Goal: Task Accomplishment & Management: Use online tool/utility

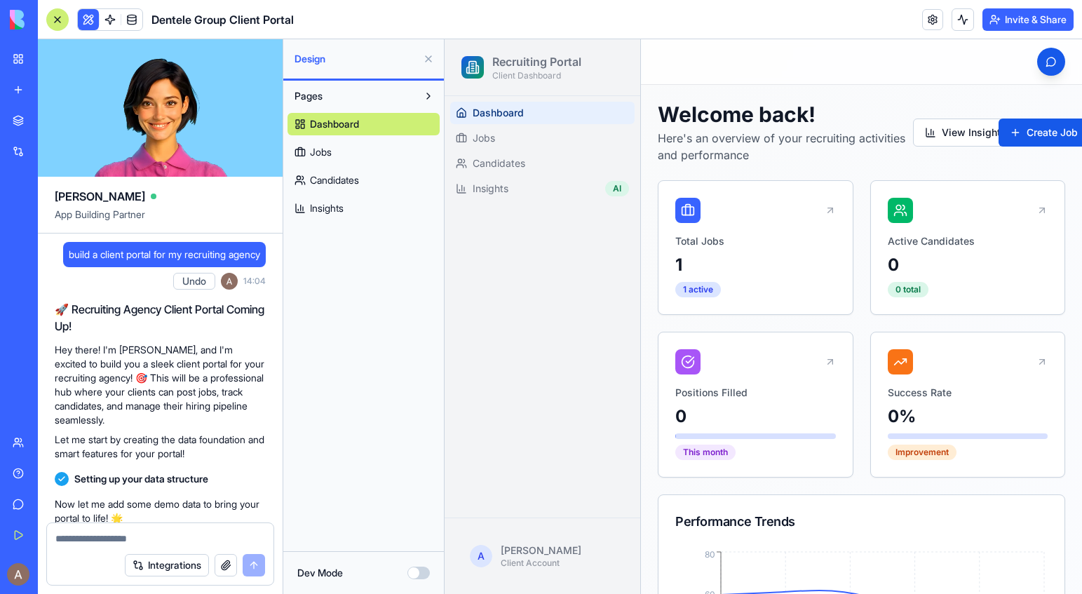
scroll to position [6773, 0]
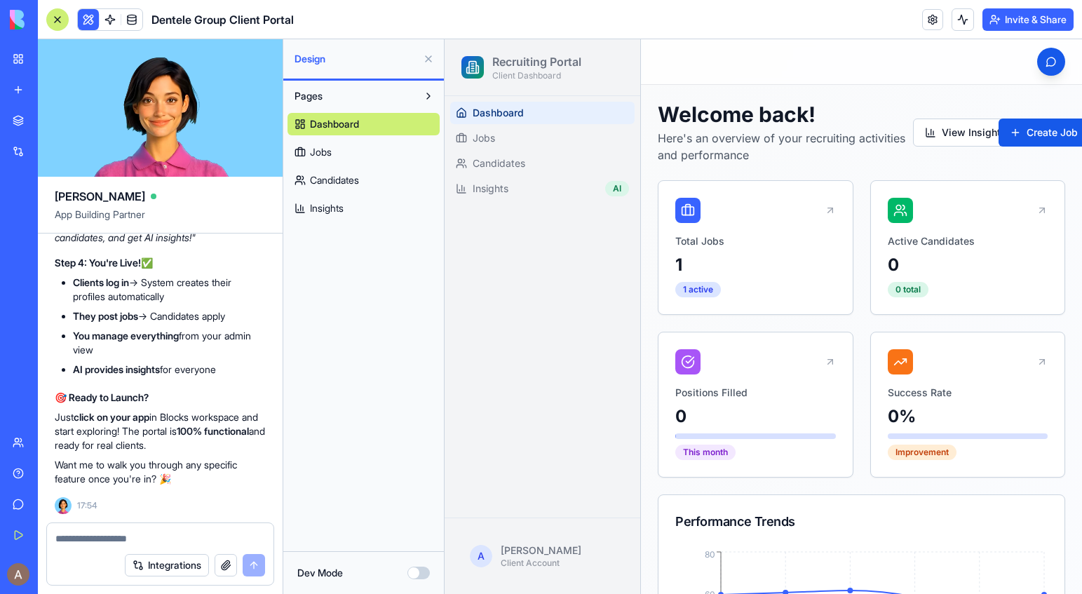
click at [22, 91] on link "New app" at bounding box center [32, 90] width 56 height 28
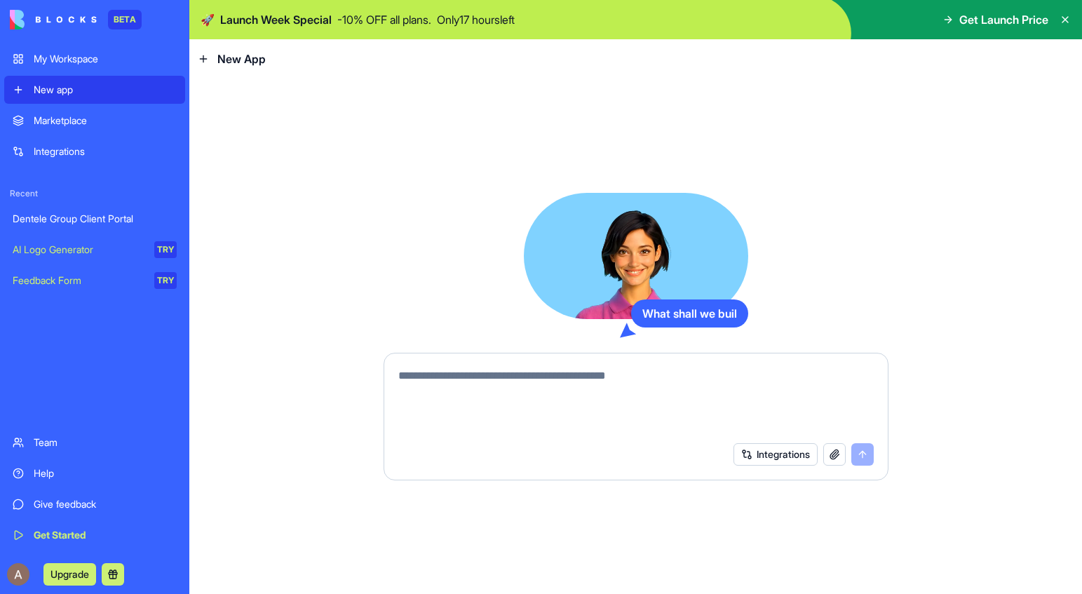
click at [53, 123] on div "Marketplace" at bounding box center [105, 121] width 143 height 14
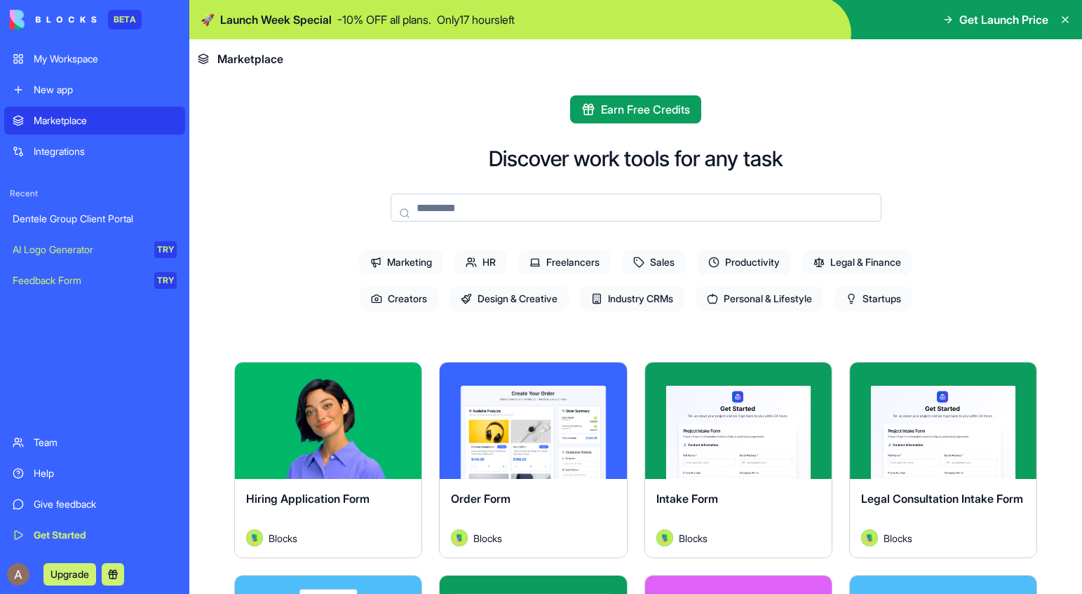
click at [490, 254] on span "HR" at bounding box center [480, 262] width 53 height 25
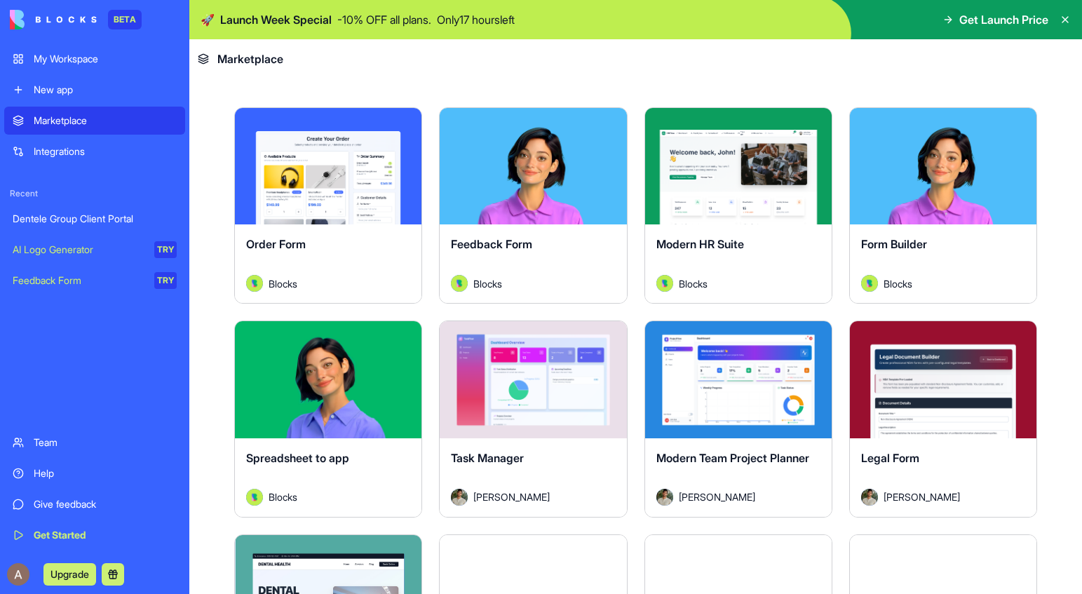
scroll to position [249, 0]
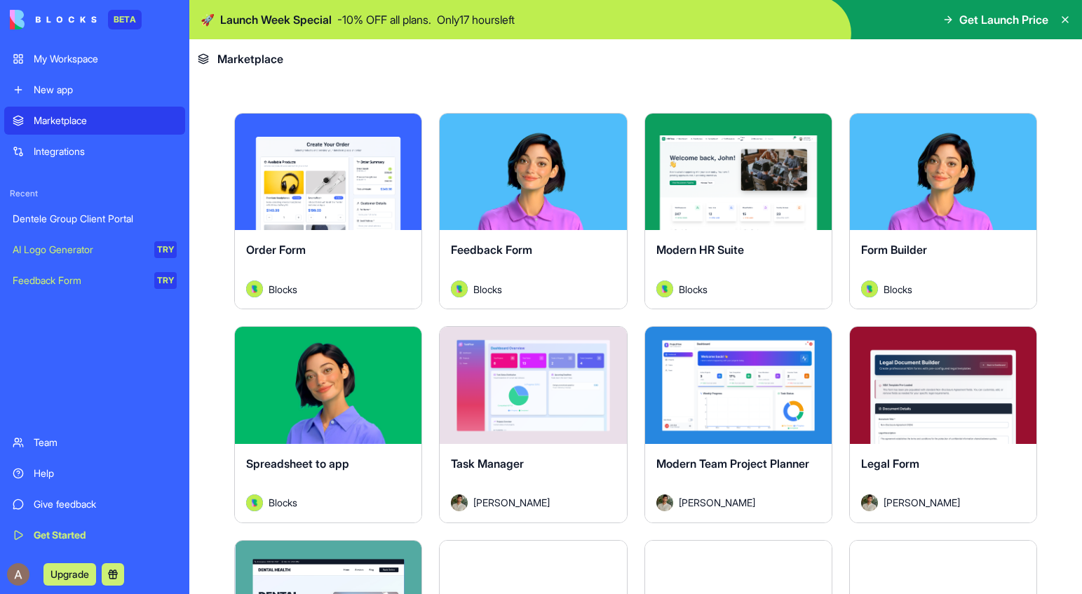
click at [744, 248] on span "Modern HR Suite" at bounding box center [700, 250] width 88 height 14
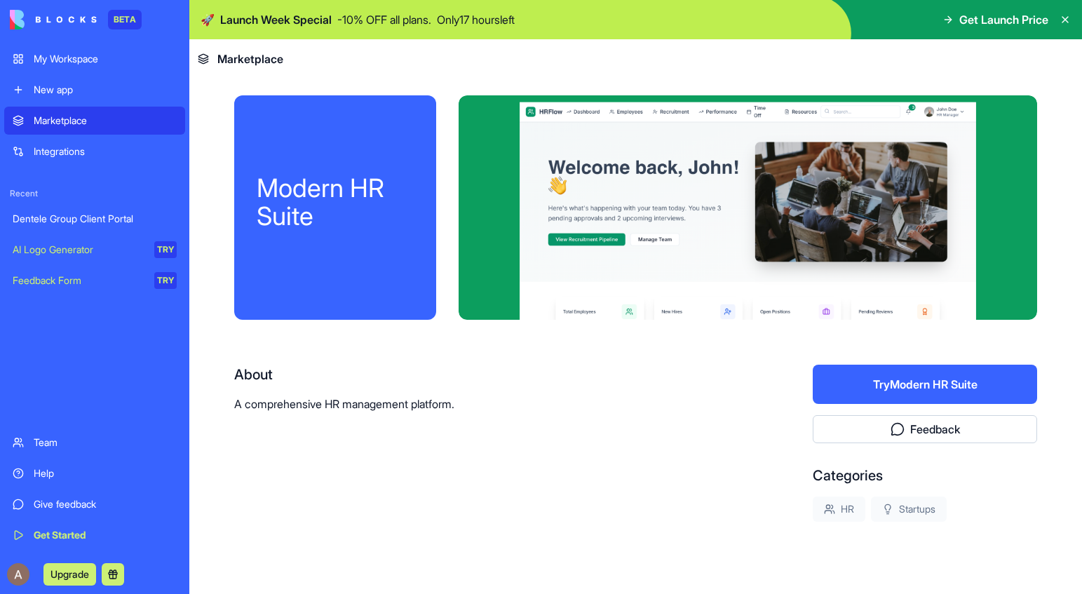
click at [621, 154] on div at bounding box center [748, 207] width 578 height 224
click at [837, 395] on button "Try Modern HR Suite" at bounding box center [925, 384] width 224 height 39
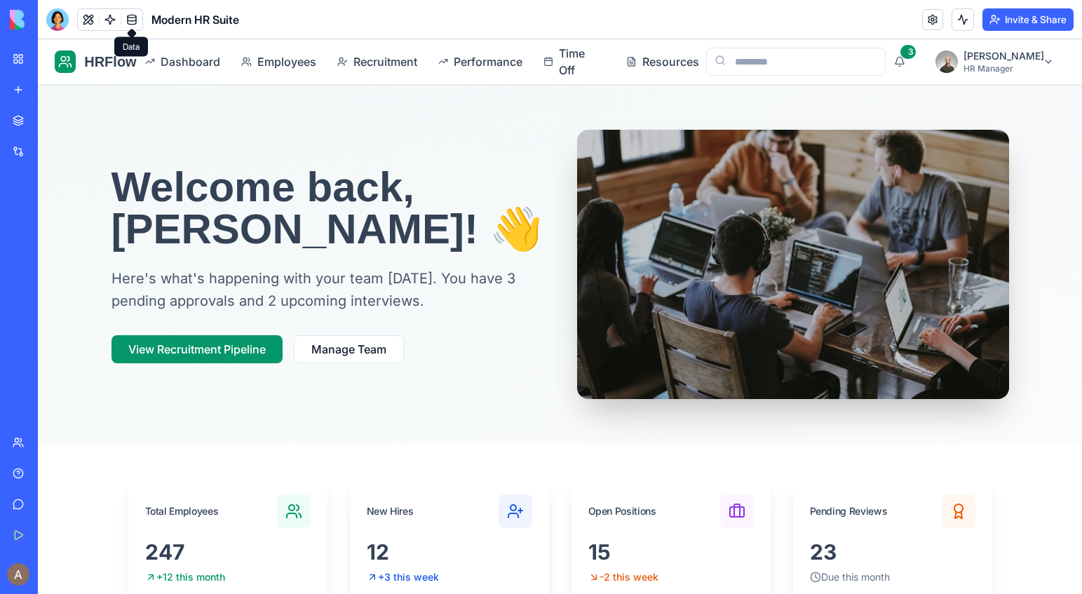
click at [441, 182] on h1 "Welcome back, [PERSON_NAME]! 👋" at bounding box center [327, 208] width 432 height 84
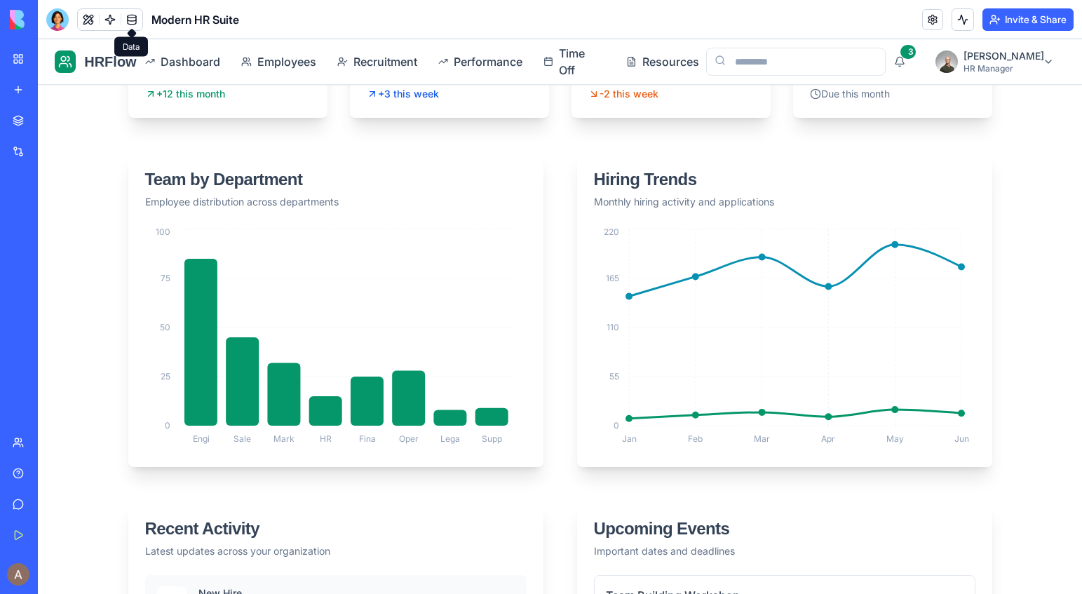
scroll to position [520, 0]
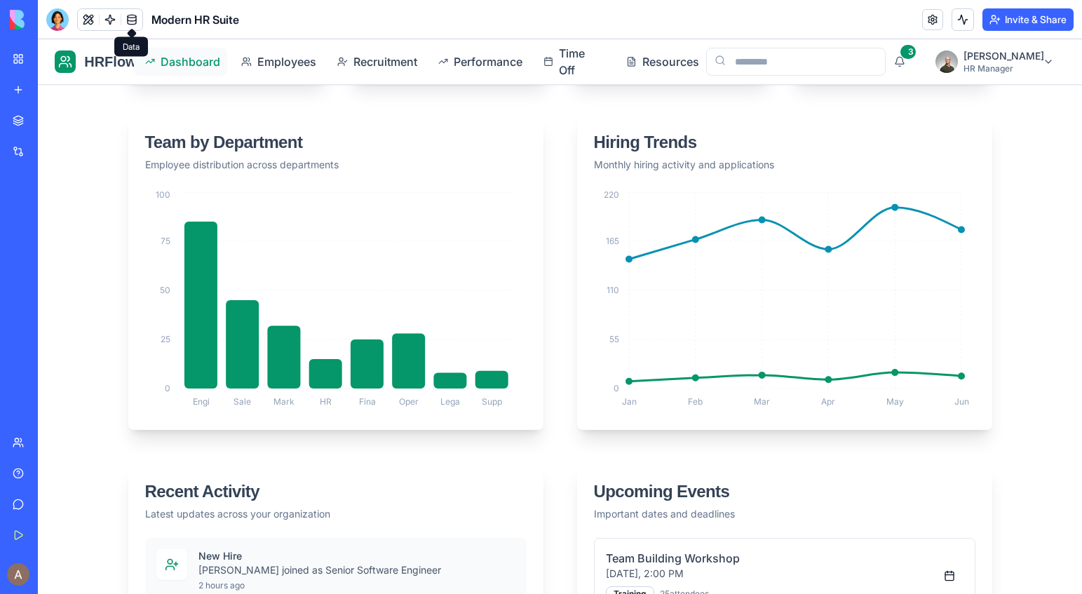
click at [179, 64] on span "Dashboard" at bounding box center [188, 61] width 55 height 17
click at [21, 59] on link "My Workspace" at bounding box center [32, 59] width 56 height 28
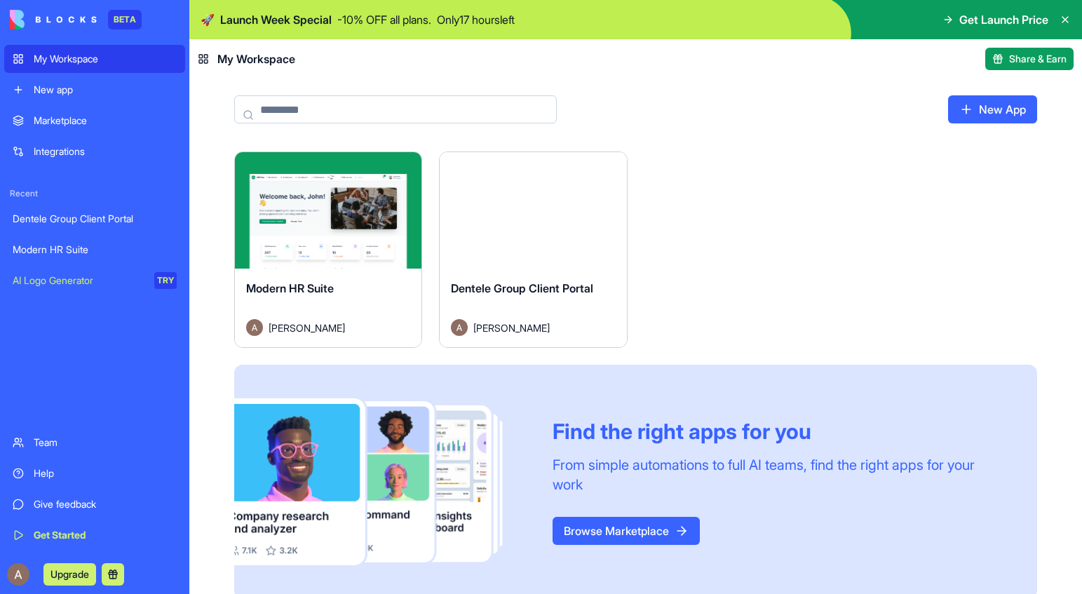
click at [405, 164] on html "BETA My Workspace New app Marketplace Integrations Recent Dentele Group Client …" at bounding box center [541, 297] width 1082 height 594
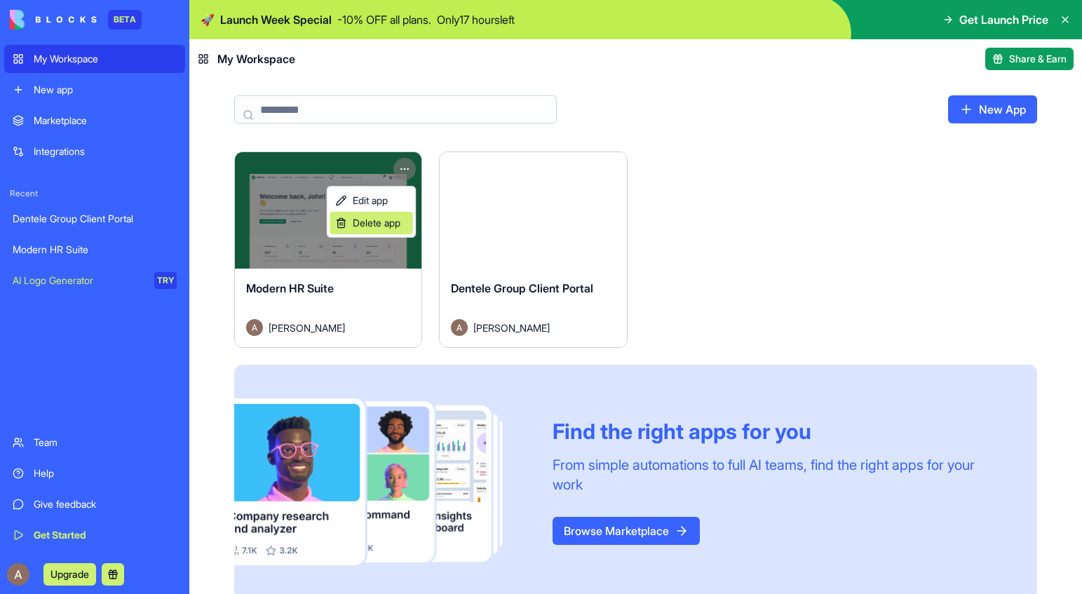
click at [393, 227] on span "Delete app" at bounding box center [377, 223] width 48 height 14
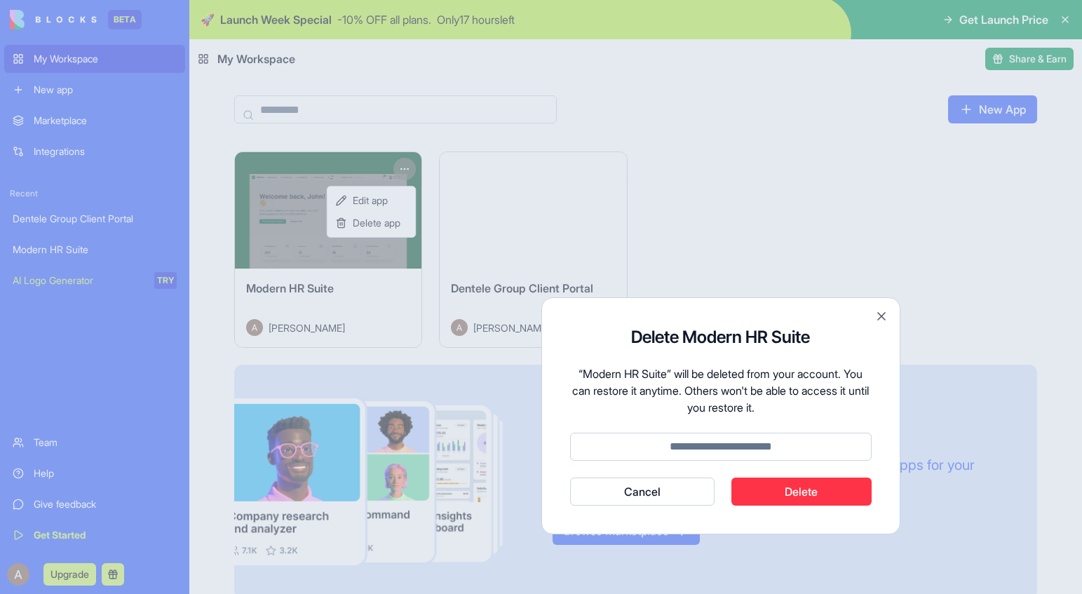
click at [764, 446] on input at bounding box center [721, 447] width 302 height 28
type input "******"
click at [813, 490] on button "Delete" at bounding box center [801, 492] width 140 height 28
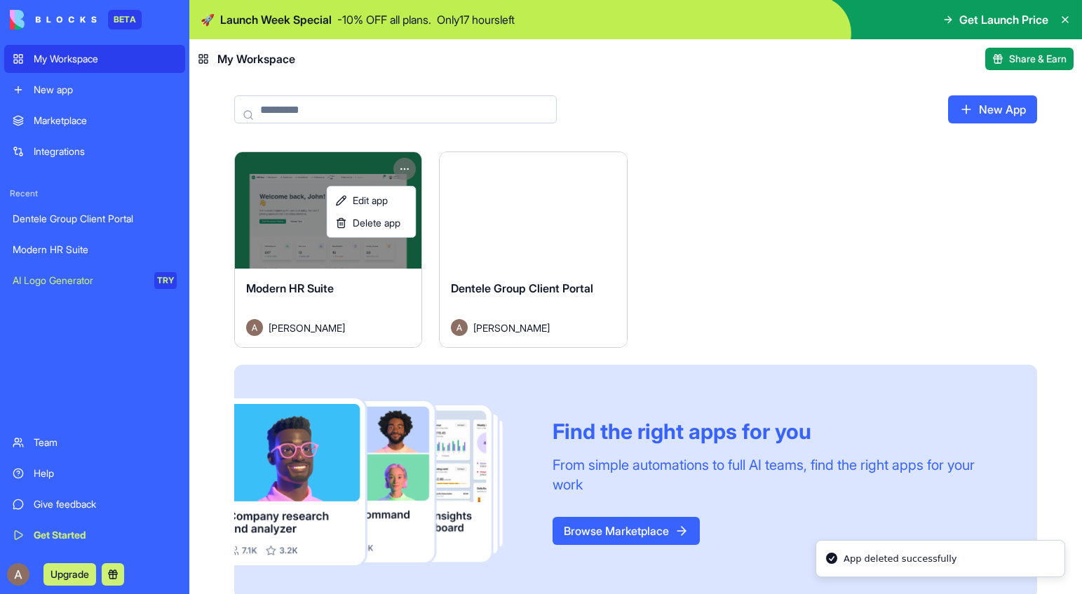
click at [649, 525] on html "BETA My Workspace New app Marketplace Integrations Recent Dentele Group Client …" at bounding box center [541, 297] width 1082 height 594
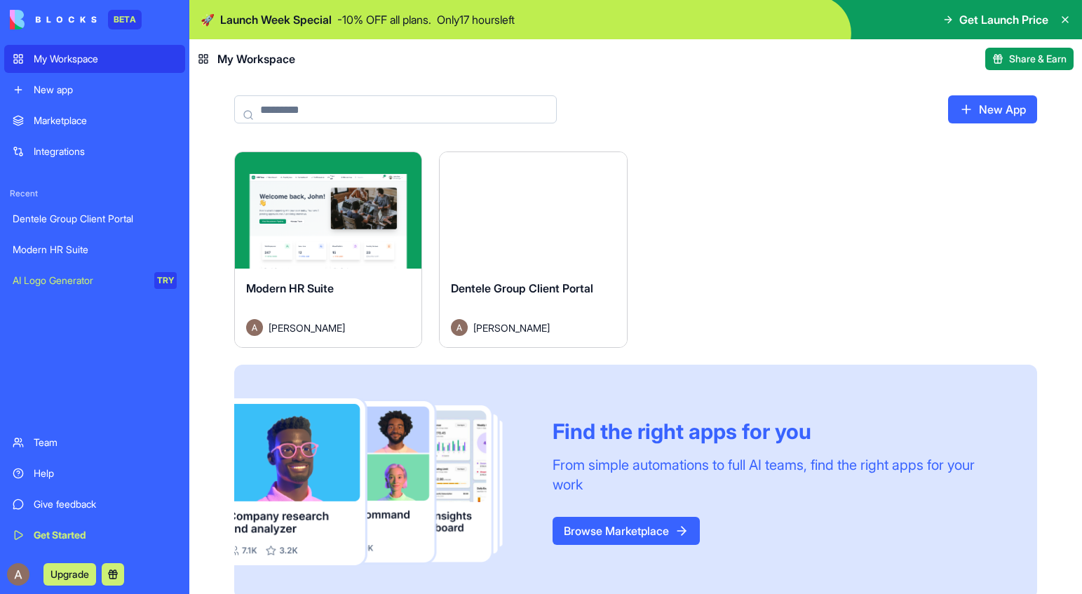
scroll to position [17, 0]
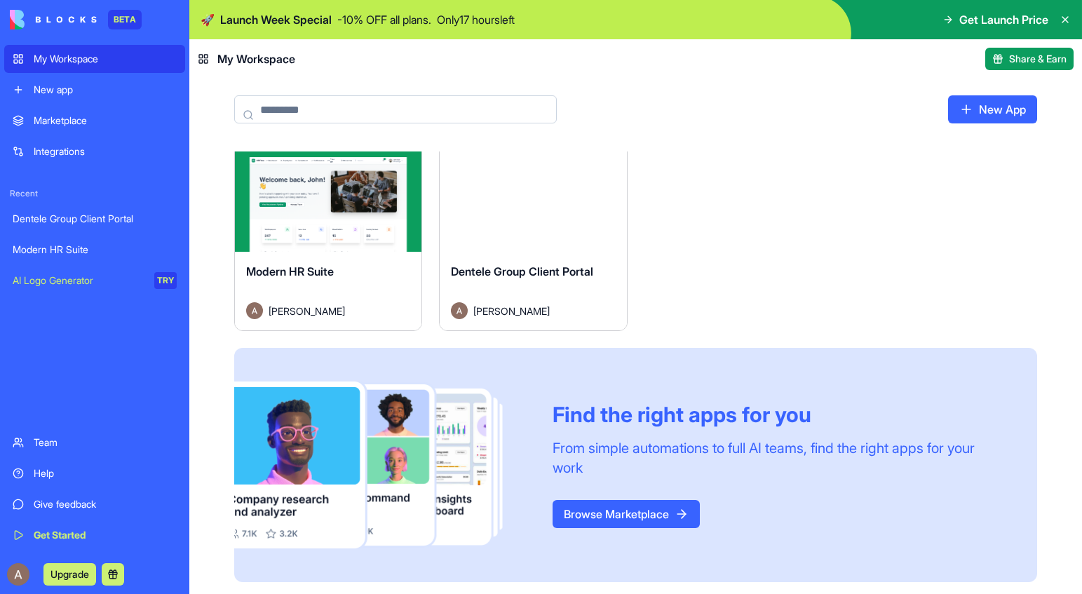
click at [656, 513] on link "Browse Marketplace" at bounding box center [626, 514] width 147 height 28
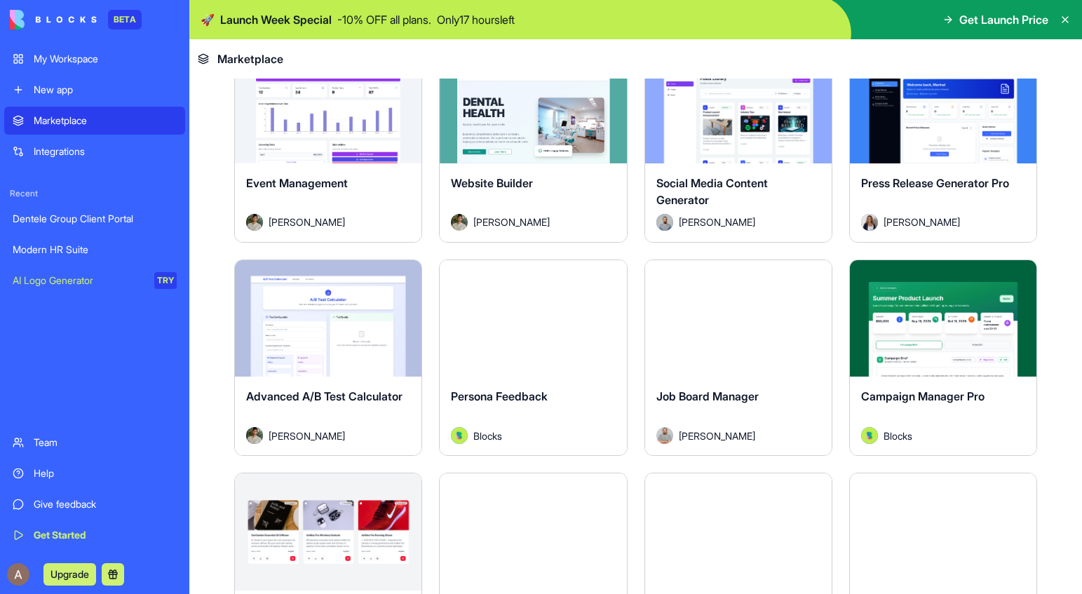
scroll to position [3138, 0]
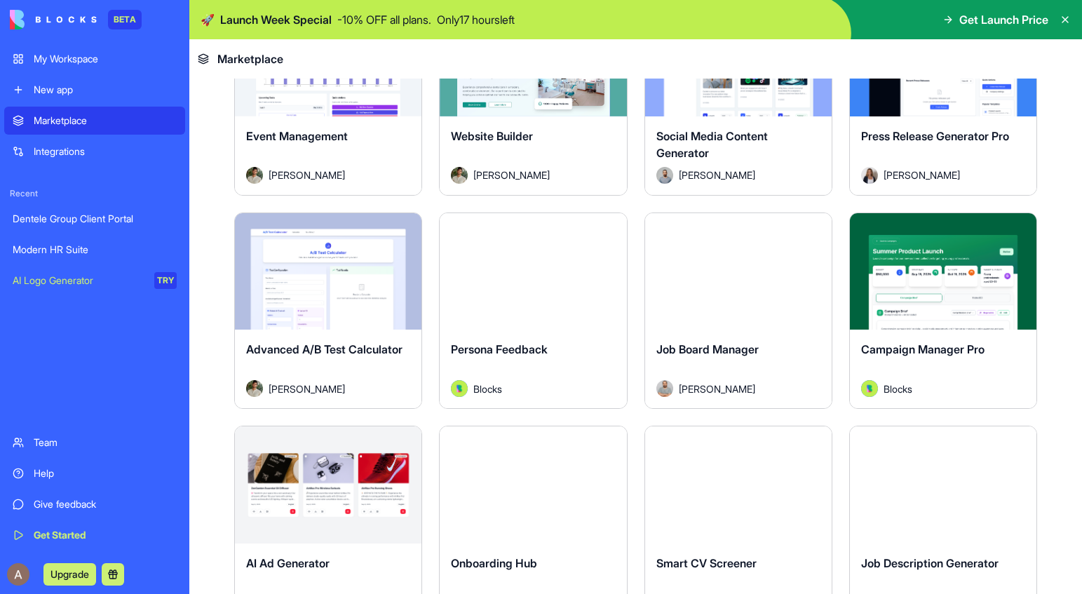
click at [787, 353] on div "Job Board Manager" at bounding box center [738, 360] width 164 height 39
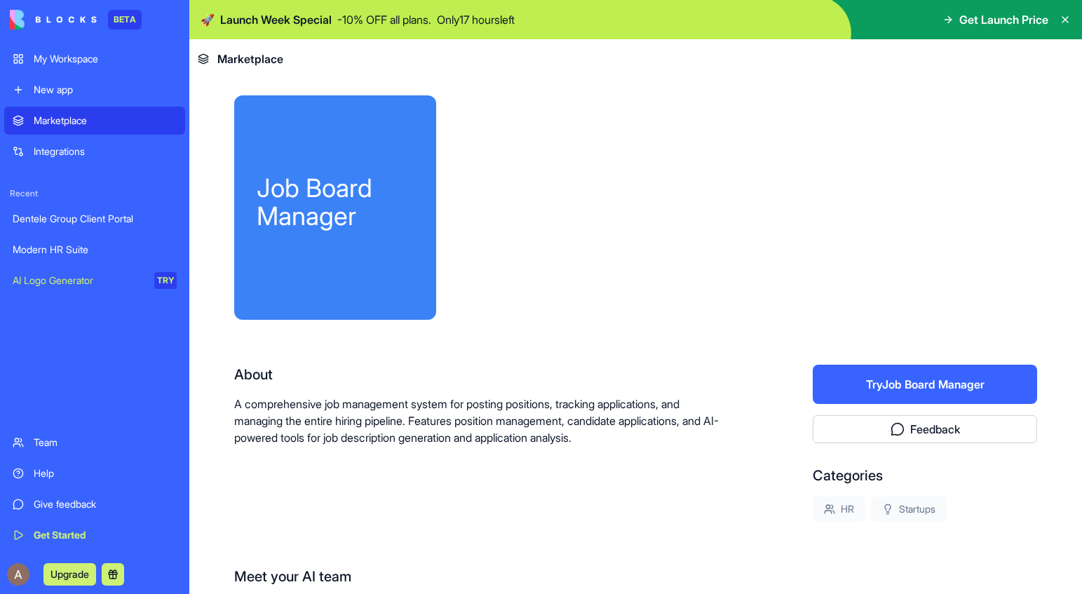
click at [847, 393] on button "Try Job Board Manager" at bounding box center [925, 384] width 224 height 39
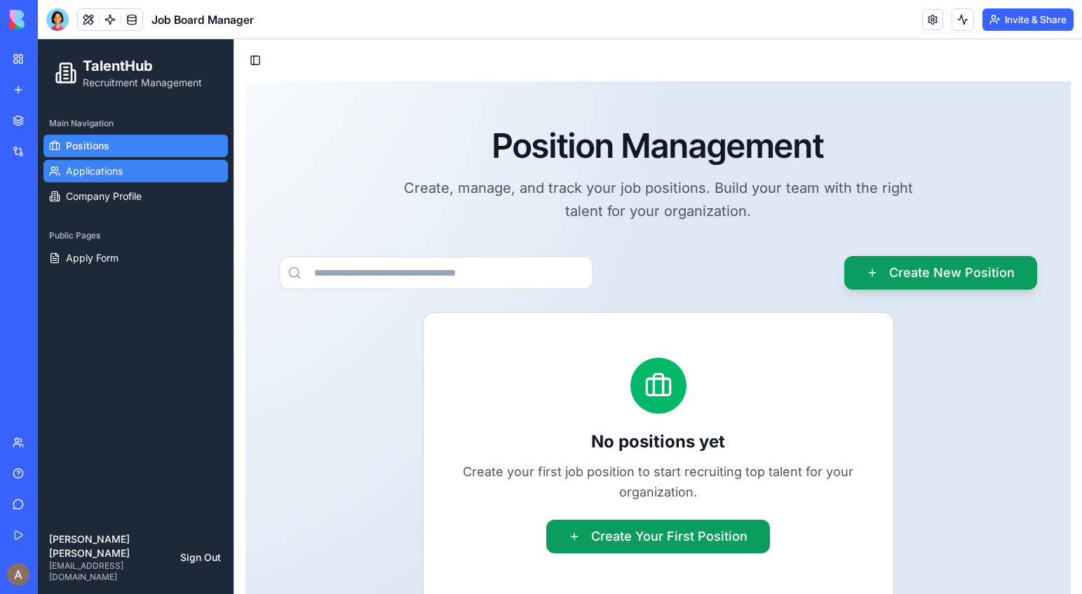
click at [189, 169] on link "Applications" at bounding box center [135, 171] width 184 height 22
